Goal: Task Accomplishment & Management: Manage account settings

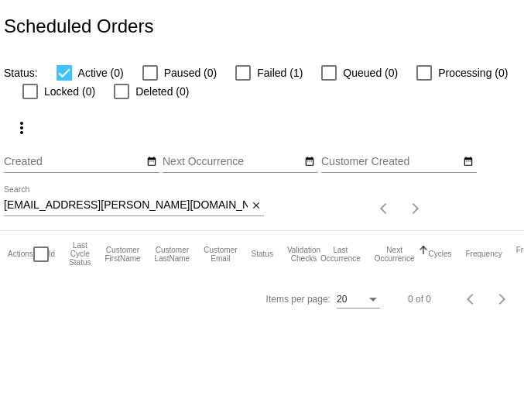
click at [87, 203] on input "debbiecisneros@cox.net" at bounding box center [126, 205] width 244 height 12
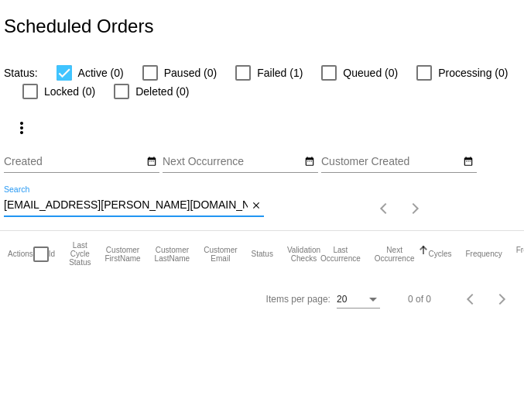
click at [87, 203] on input "debbiecisneros@cox.net" at bounding box center [126, 205] width 244 height 12
paste input "hsstanley@comcast"
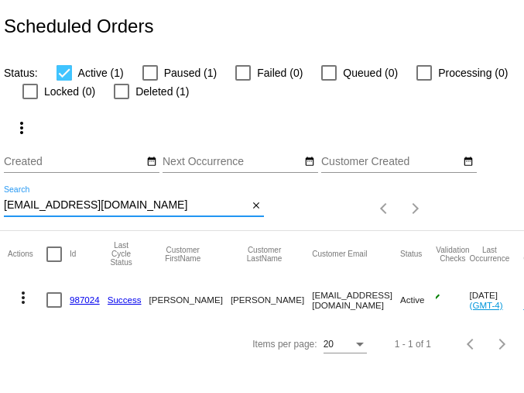
type input "hsstanley@comcast.net"
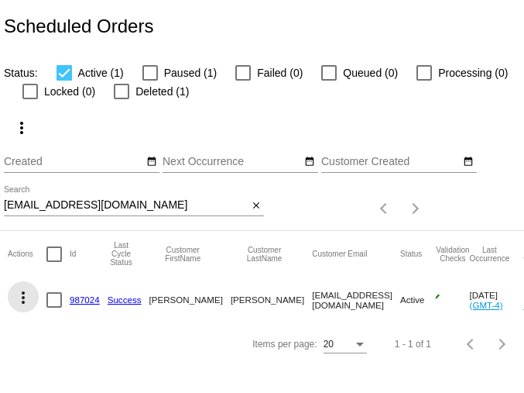
click at [30, 293] on mat-icon "more_vert" at bounding box center [23, 297] width 19 height 19
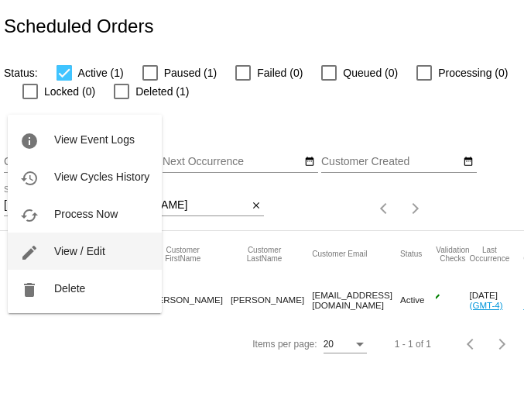
click at [56, 248] on span "View / Edit" at bounding box center [79, 251] width 51 height 12
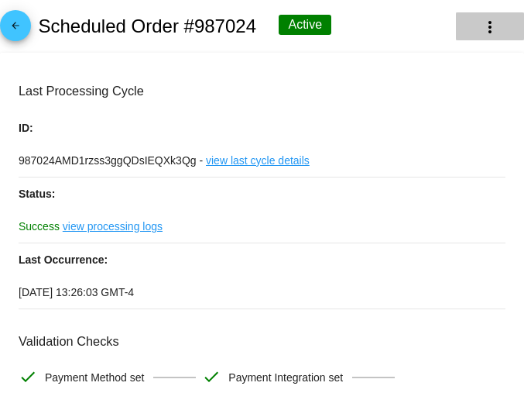
click at [481, 26] on mat-icon "more_vert" at bounding box center [490, 27] width 19 height 19
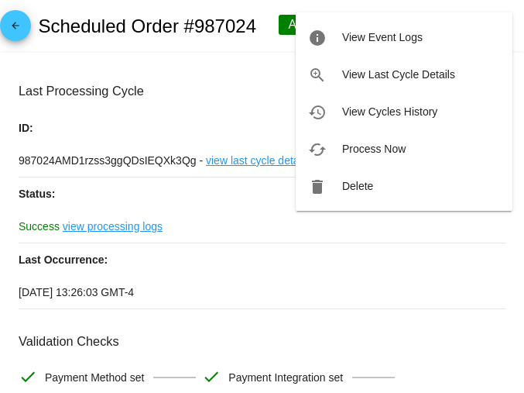
click at [137, 67] on div at bounding box center [262, 196] width 524 height 393
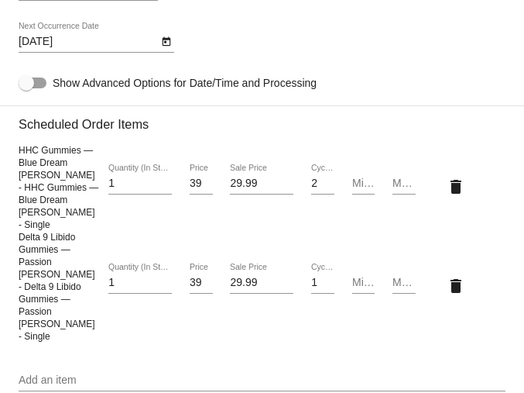
scroll to position [997, 0]
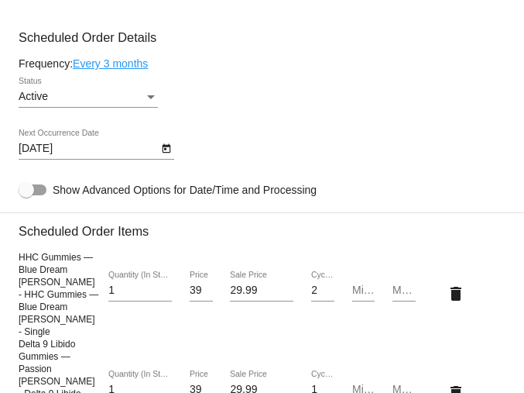
click at [430, 171] on div "12/15/2025 Next Occurrence Date" at bounding box center [262, 151] width 487 height 44
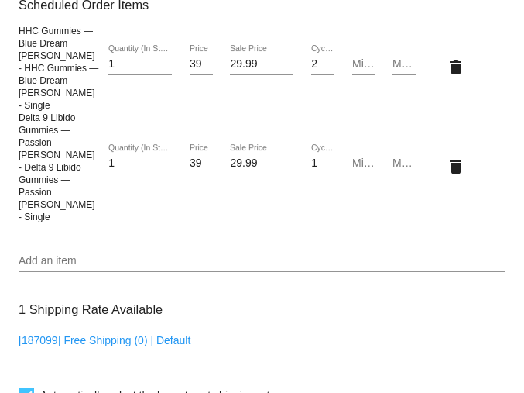
scroll to position [1107, 0]
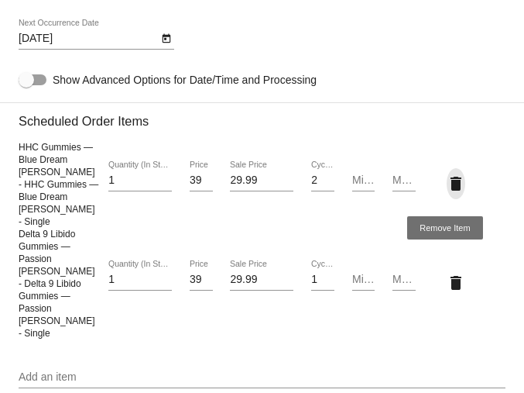
click at [447, 179] on mat-icon "delete" at bounding box center [456, 183] width 19 height 19
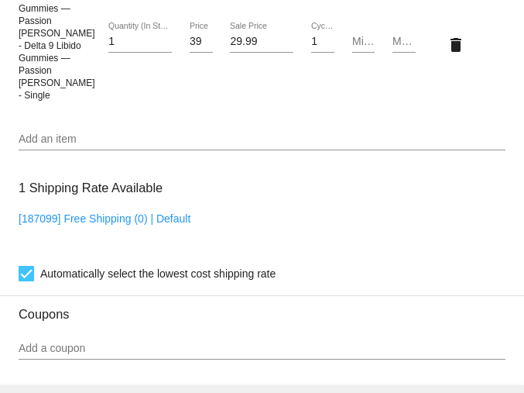
scroll to position [1688, 0]
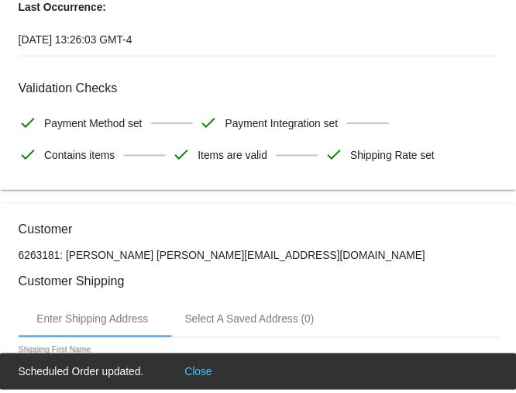
scroll to position [0, 0]
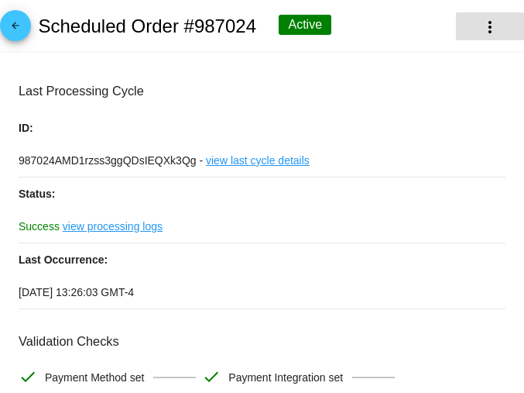
click at [481, 23] on mat-icon "more_vert" at bounding box center [490, 27] width 19 height 19
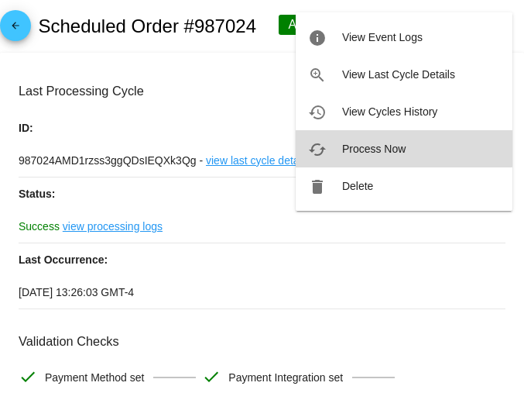
click at [380, 141] on button "cached Process Now" at bounding box center [404, 148] width 217 height 37
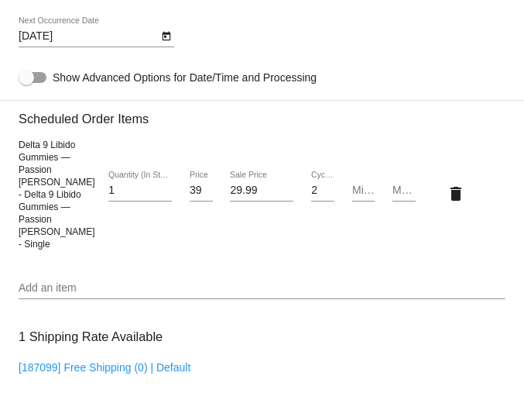
scroll to position [1114, 0]
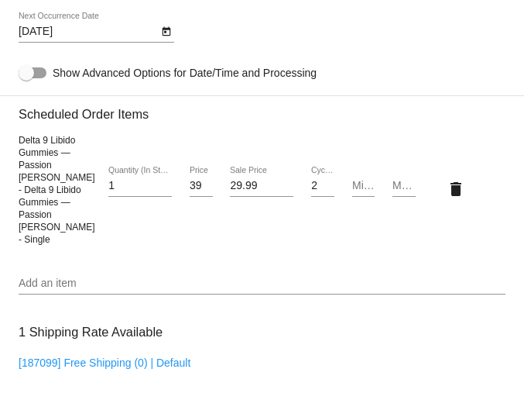
click at [83, 277] on input "Add an item" at bounding box center [262, 283] width 487 height 12
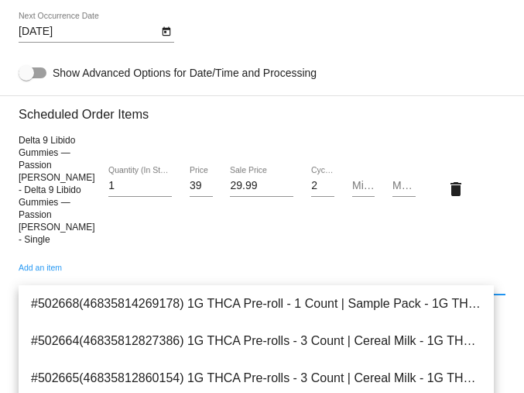
paste input "753620049934"
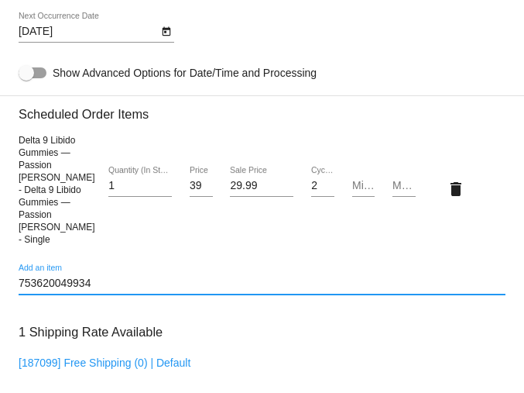
click at [105, 277] on input "753620049934" at bounding box center [262, 283] width 487 height 12
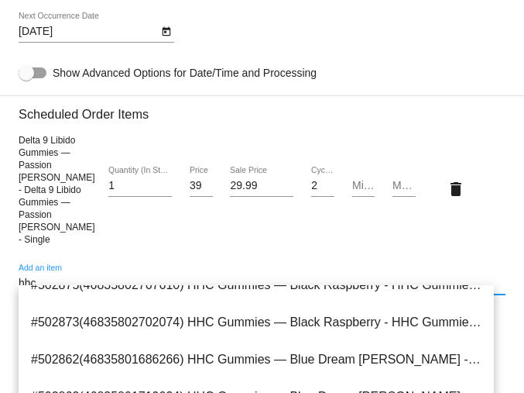
scroll to position [132, 0]
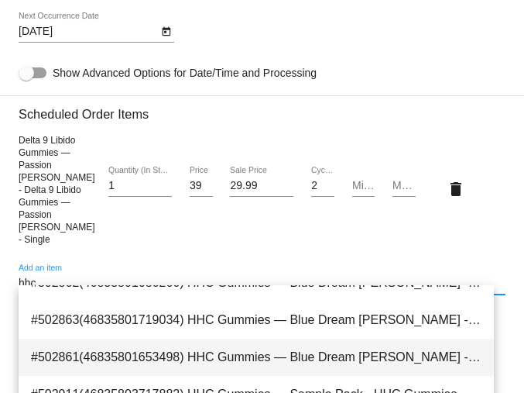
type input "hhc"
click at [204, 350] on span "#502861(46835801653498) HHC Gummies — Blue Dream [PERSON_NAME] - HHC Gummies — …" at bounding box center [256, 356] width 451 height 37
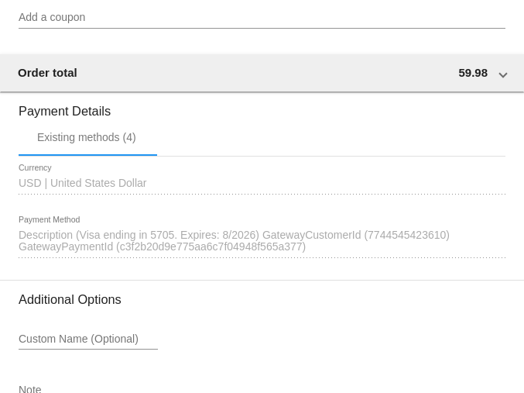
scroll to position [1753, 0]
